Goal: Use online tool/utility: Utilize a website feature to perform a specific function

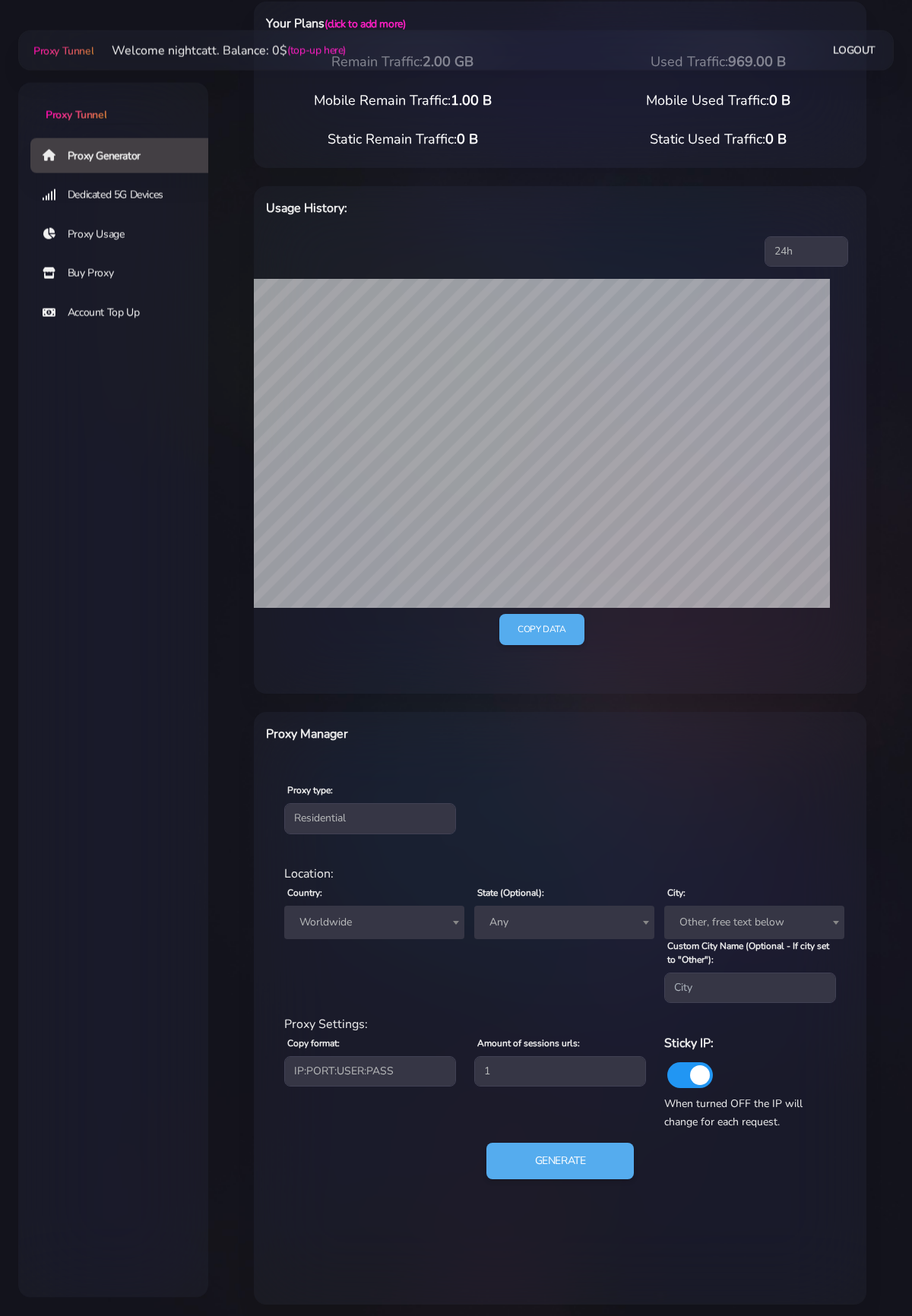
scroll to position [89, 0]
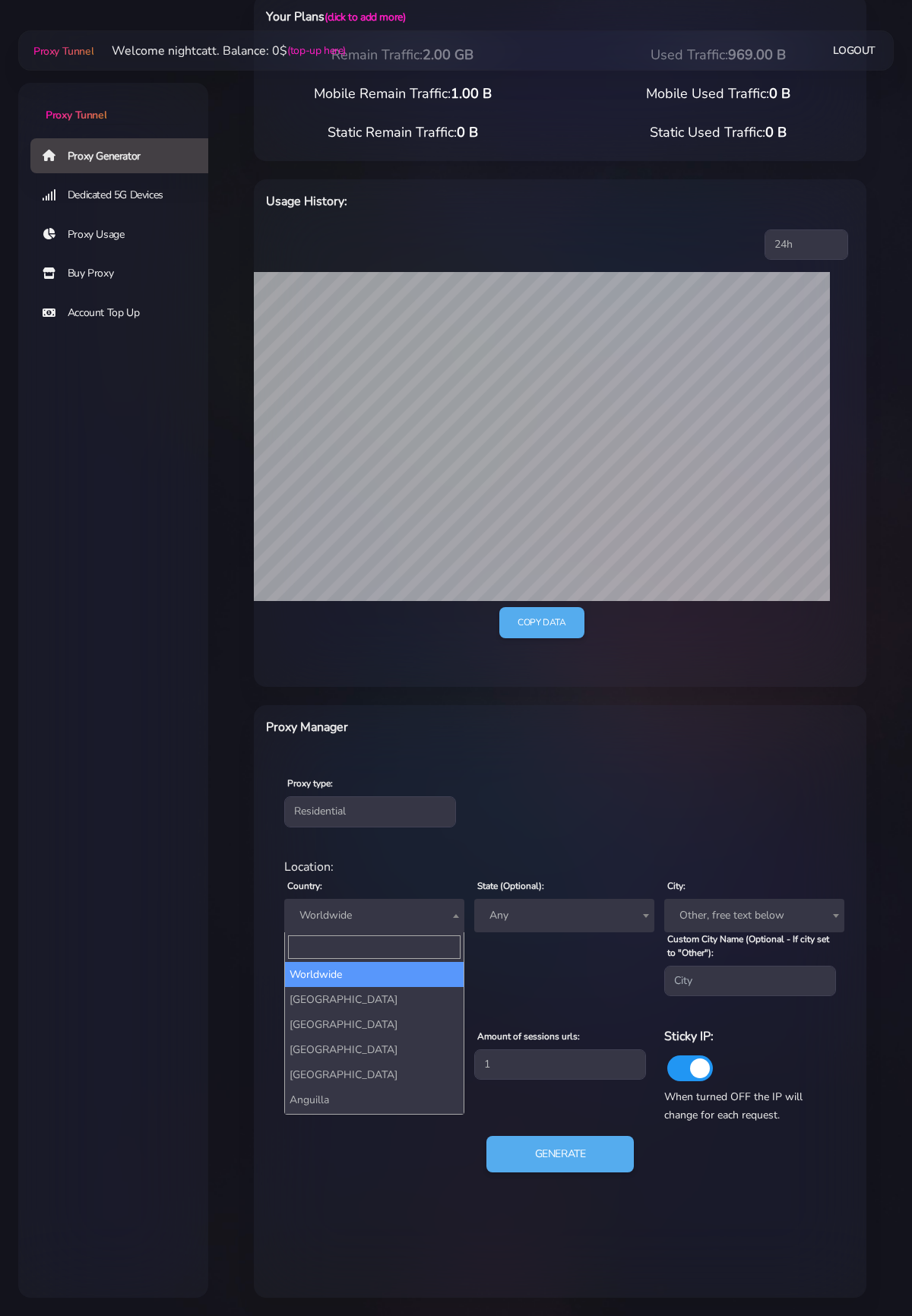
click at [440, 924] on span "Worldwide" at bounding box center [374, 916] width 162 height 21
type input "u"
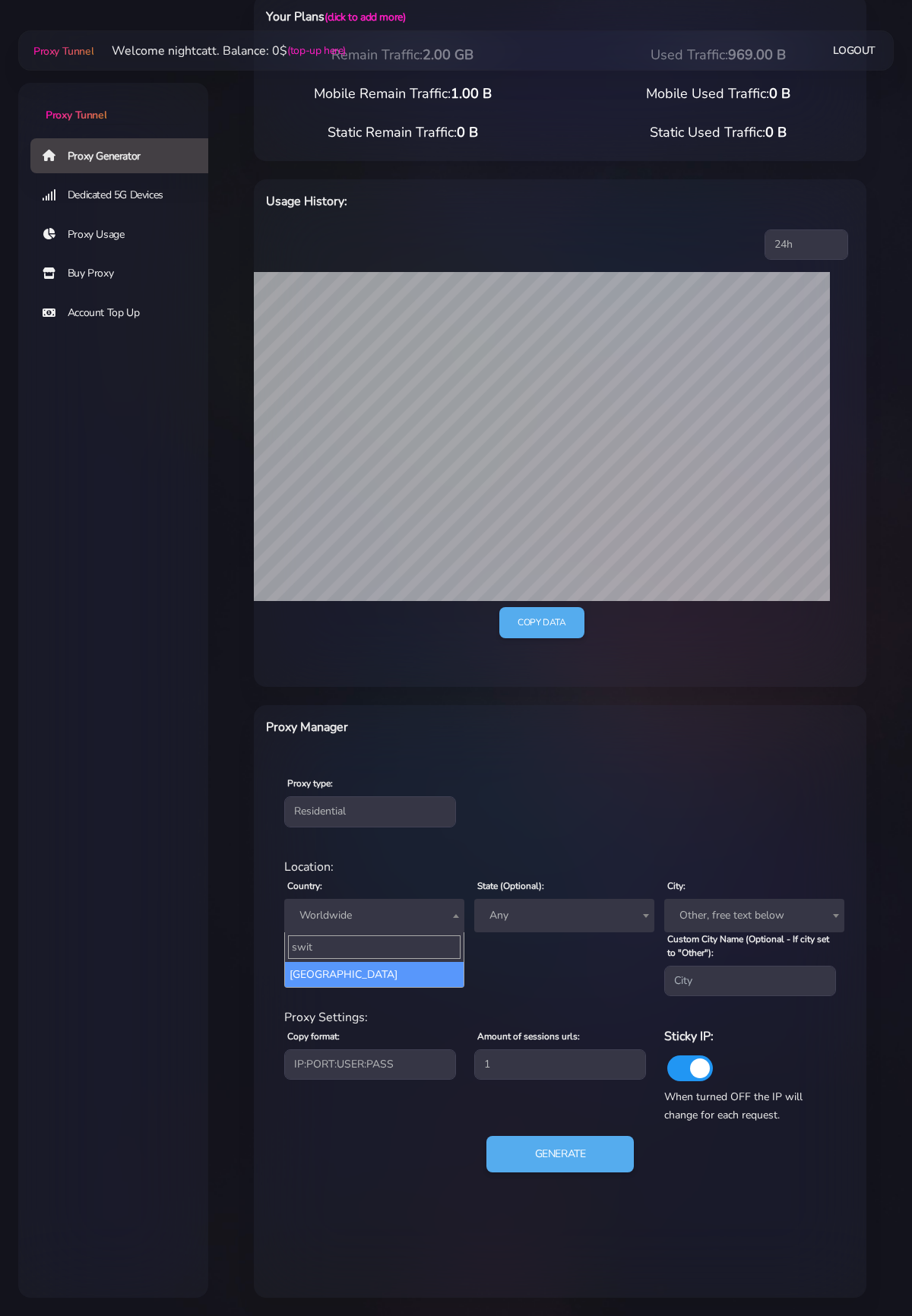
type input "swit"
select select "CH"
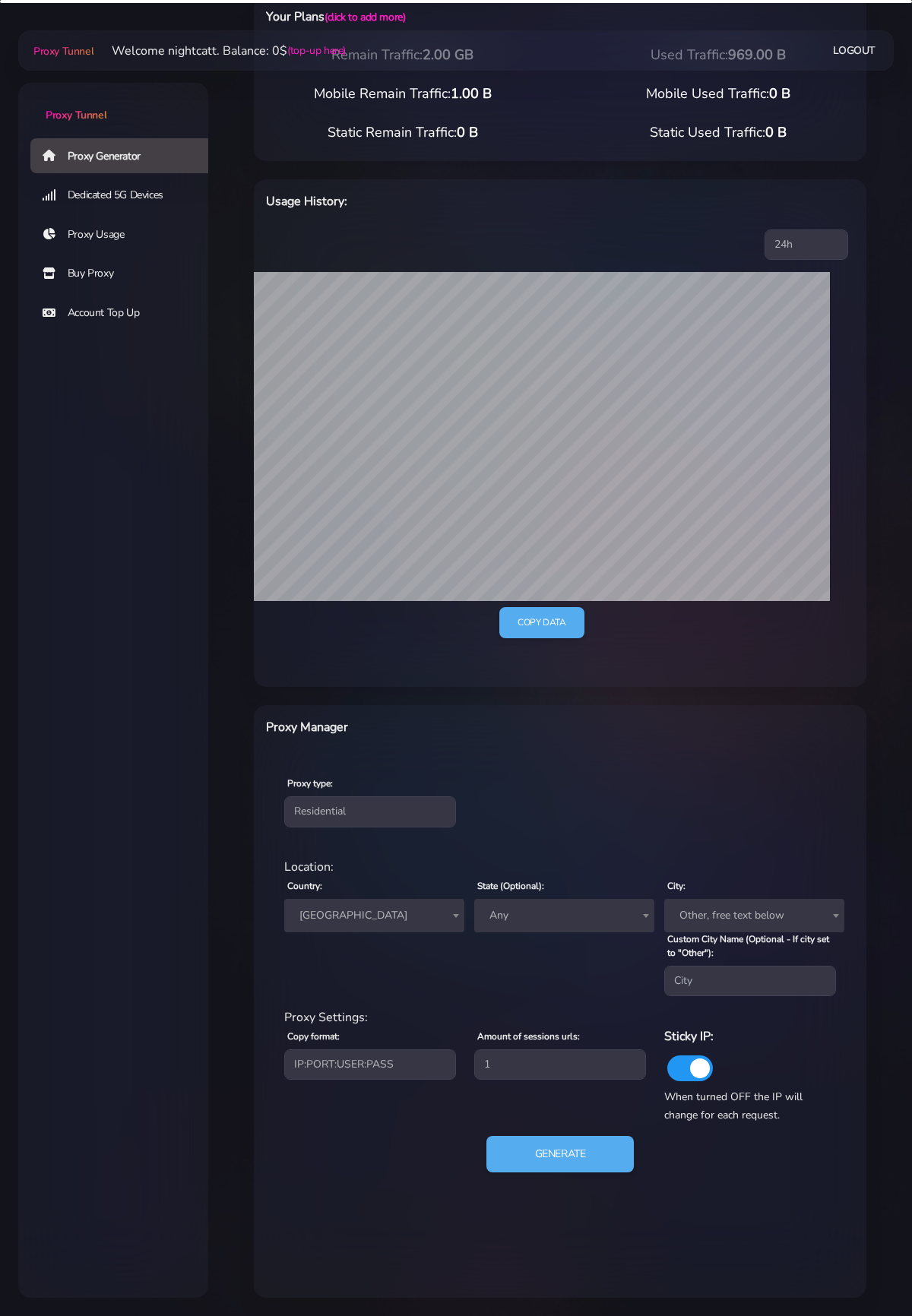
click at [528, 928] on span "Any" at bounding box center [564, 915] width 180 height 34
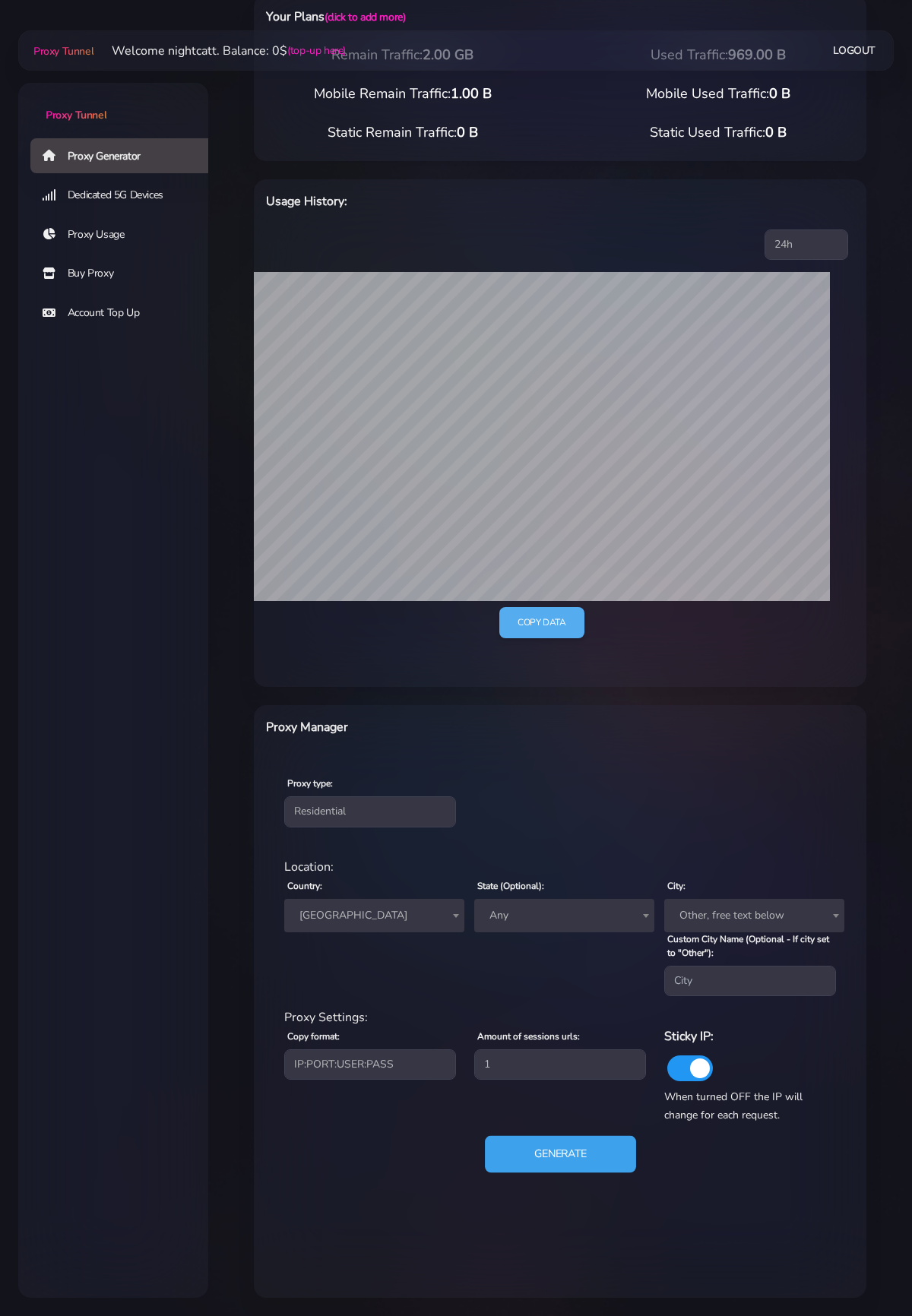
click at [560, 1138] on button "Generate" at bounding box center [561, 1154] width 151 height 37
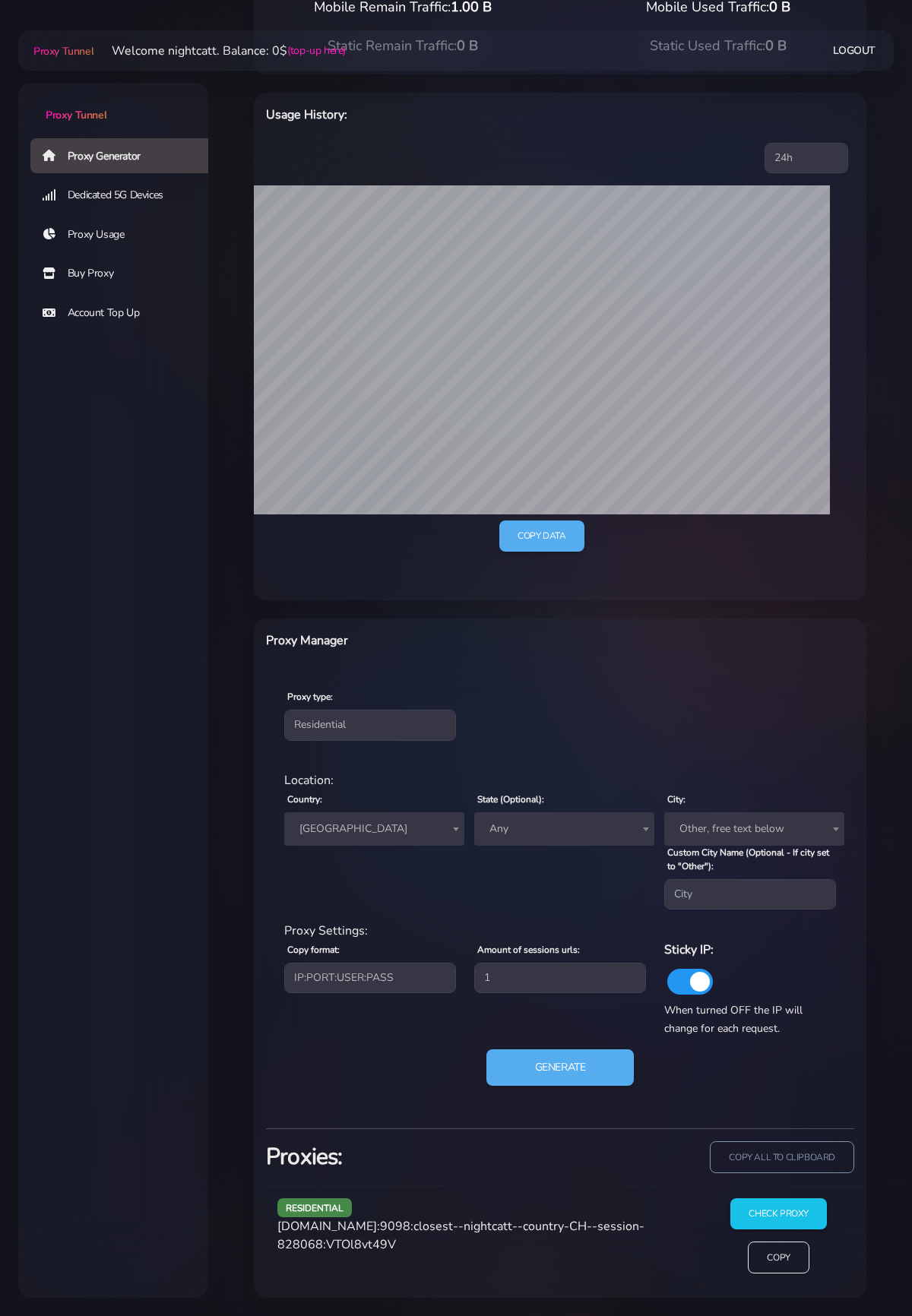
scroll to position [175, 0]
drag, startPoint x: 284, startPoint y: 1226, endPoint x: 380, endPoint y: 1231, distance: 96.1
click at [380, 1138] on span "[DOMAIN_NAME]:9098:closest--nightcatt--country-CH--session-828068:VTOl8vt49V" at bounding box center [460, 1236] width 367 height 35
click at [592, 17] on div "Mobile Remain Traffic: 1.00 B Mobile Used Traffic: 0 B" at bounding box center [560, 16] width 630 height 39
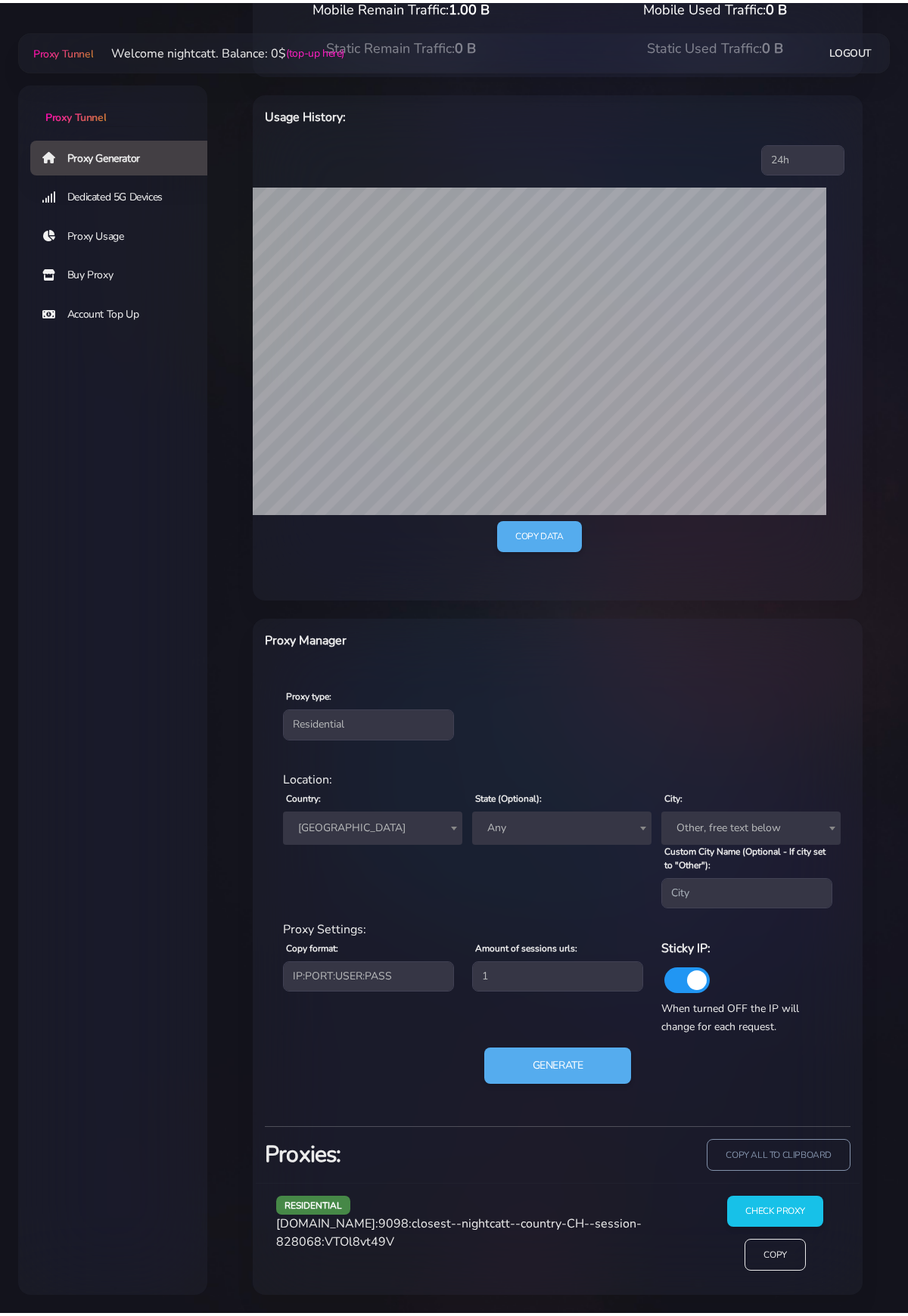
scroll to position [171, 0]
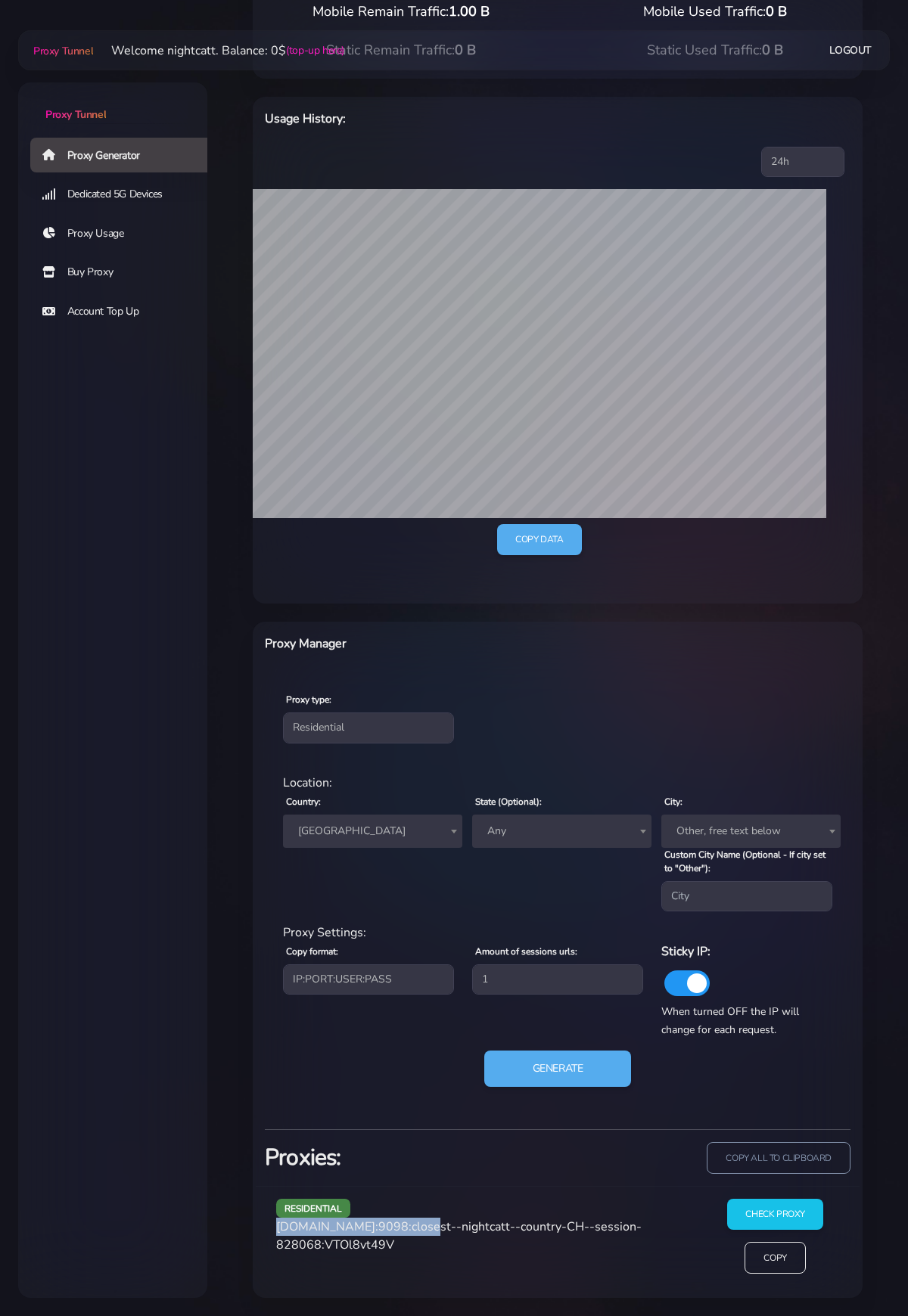
drag, startPoint x: 277, startPoint y: 1224, endPoint x: 411, endPoint y: 1227, distance: 134.0
click at [411, 1132] on div "residential [DOMAIN_NAME]:9098:closest--nightcatt--country-CH--session-828068:V…" at bounding box center [484, 1242] width 435 height 88
click at [332, 1132] on span "[DOMAIN_NAME]:9098:closest--nightcatt--country-CH--session-828068:VTOl8vt49V" at bounding box center [458, 1235] width 365 height 35
drag, startPoint x: 272, startPoint y: 1232, endPoint x: 378, endPoint y: 1228, distance: 106.1
click at [378, 1132] on div "residential [DOMAIN_NAME]:9098:closest--nightcatt--country-CH--session-828068:V…" at bounding box center [484, 1242] width 435 height 88
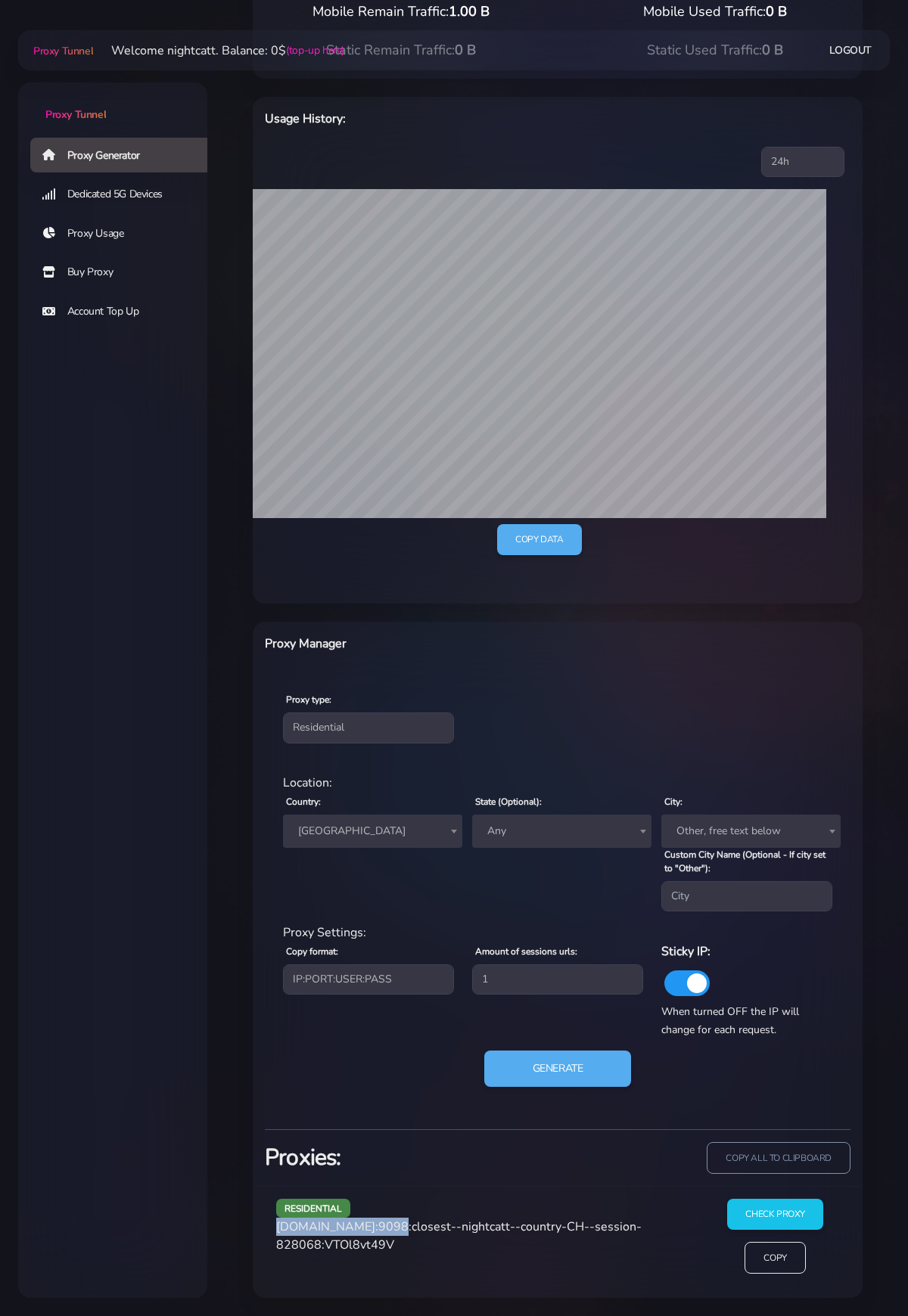
copy span "[DOMAIN_NAME]"
click at [408, 1132] on span "[DOMAIN_NAME]:9098:closest--nightcatt--country-CH--session-828068:VTOl8vt49V" at bounding box center [458, 1235] width 365 height 35
click at [401, 1132] on span "[DOMAIN_NAME]:9098:closest--nightcatt--country-CH--session-828068:VTOl8vt49V" at bounding box center [458, 1235] width 365 height 35
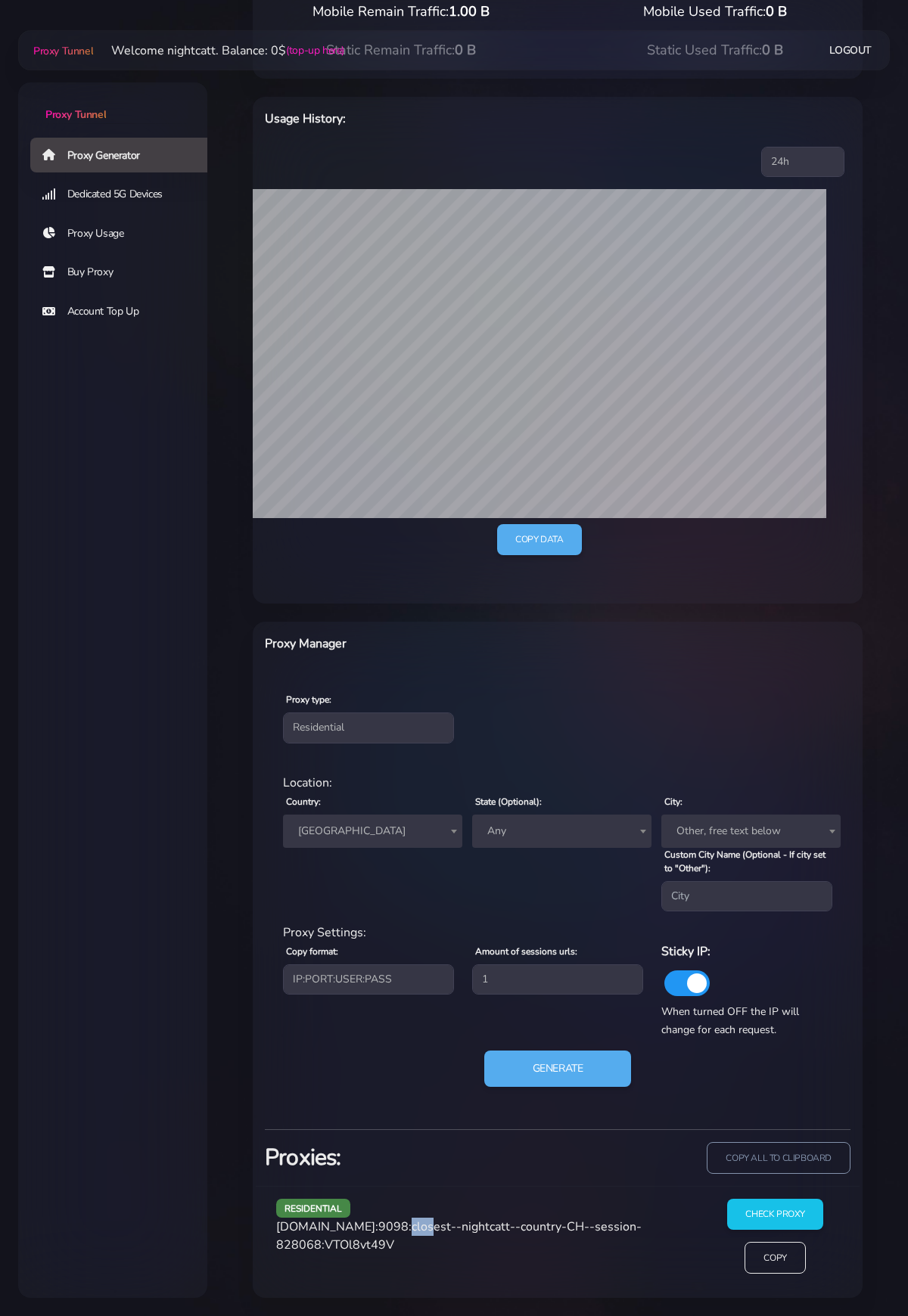
copy span "9098"
click at [793, 1132] on input "Check Proxy" at bounding box center [774, 1213] width 97 height 32
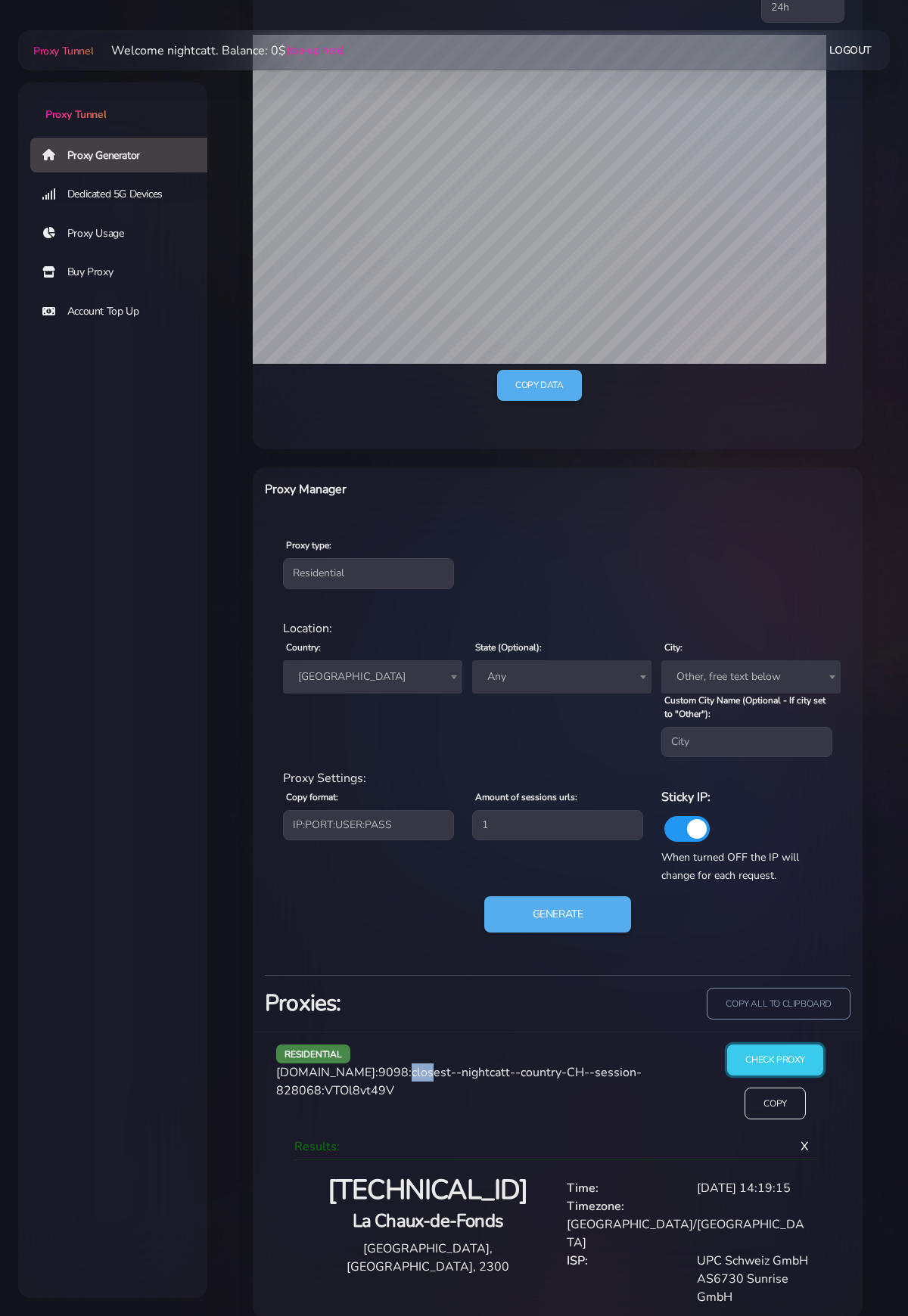
scroll to position [327, 0]
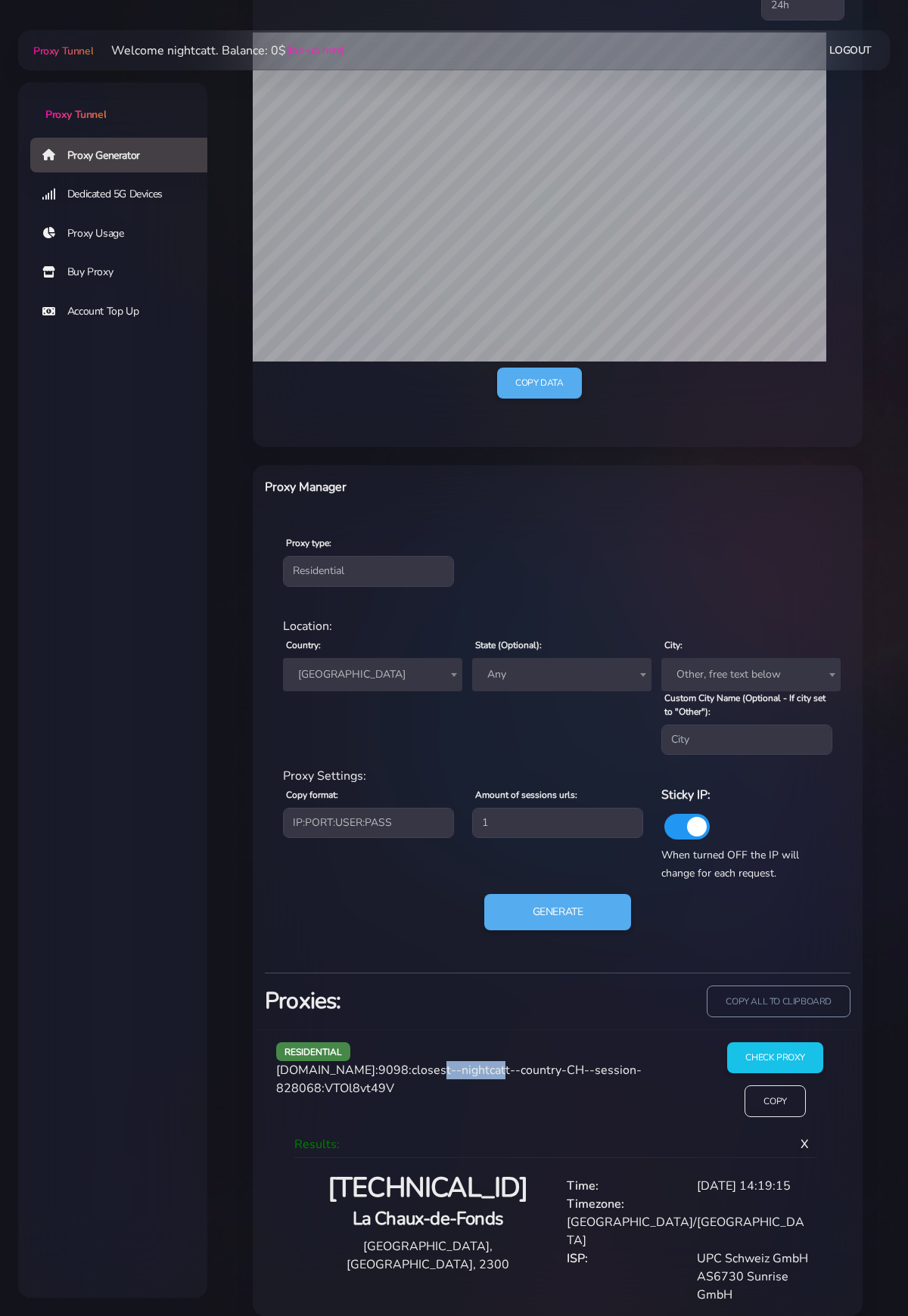
drag, startPoint x: 416, startPoint y: 1070, endPoint x: 456, endPoint y: 1071, distance: 40.0
click at [479, 1073] on span "[DOMAIN_NAME]:9098:closest--nightcatt--country-CH--session-828068:VTOl8vt49V" at bounding box center [458, 1079] width 365 height 35
drag, startPoint x: 414, startPoint y: 1070, endPoint x: 365, endPoint y: 1092, distance: 53.7
click at [365, 1092] on span "[DOMAIN_NAME]:9098:closest--nightcatt--country-CH--session-828068:VTOl8vt49V" at bounding box center [458, 1079] width 365 height 35
copy span "closest--nightcatt--country-CH--session-828068"
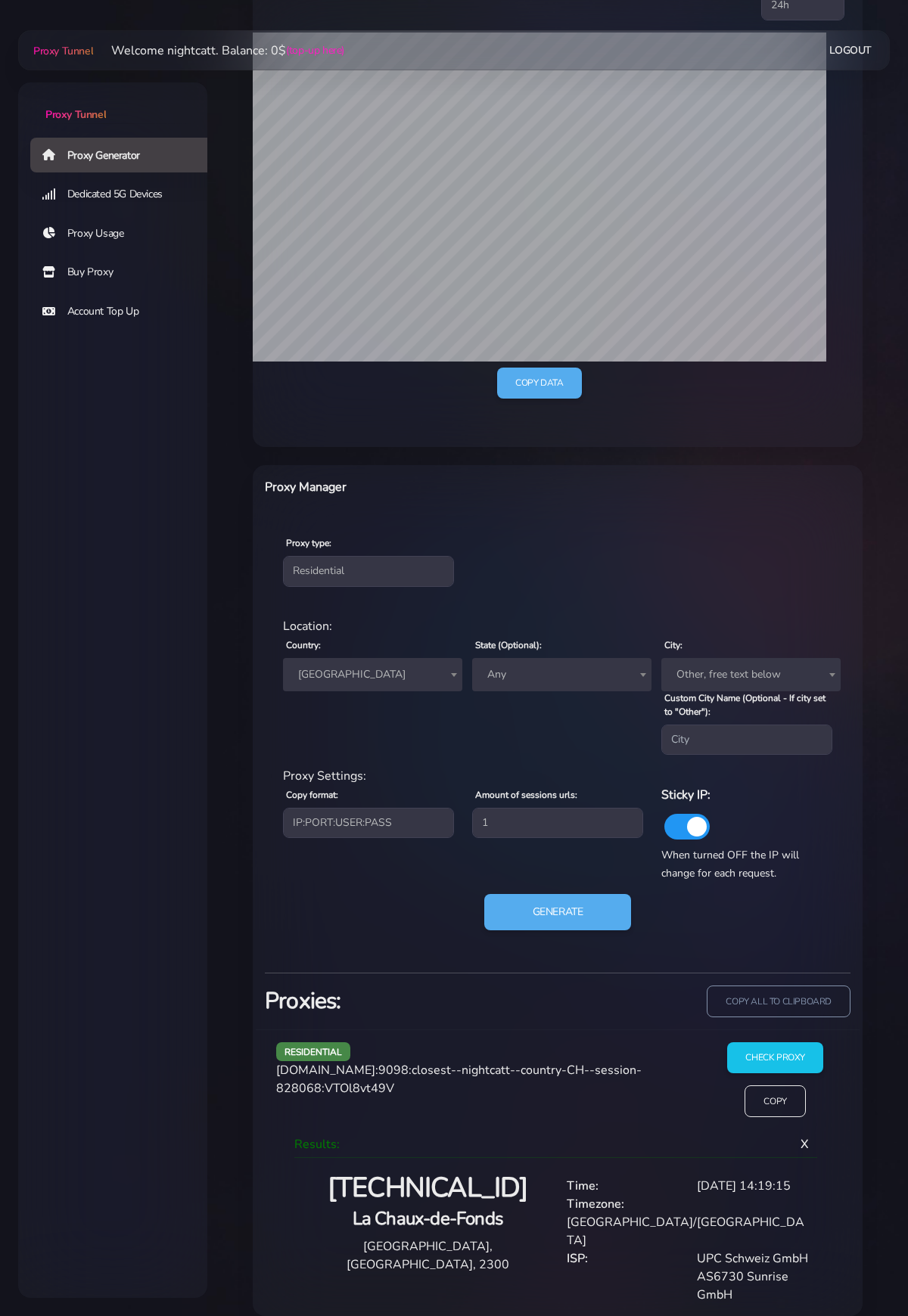
click at [385, 1085] on span "[DOMAIN_NAME]:9098:closest--nightcatt--country-CH--session-828068:VTOl8vt49V" at bounding box center [458, 1079] width 365 height 35
copy span "VTOl8vt49V"
